Goal: Task Accomplishment & Management: Manage account settings

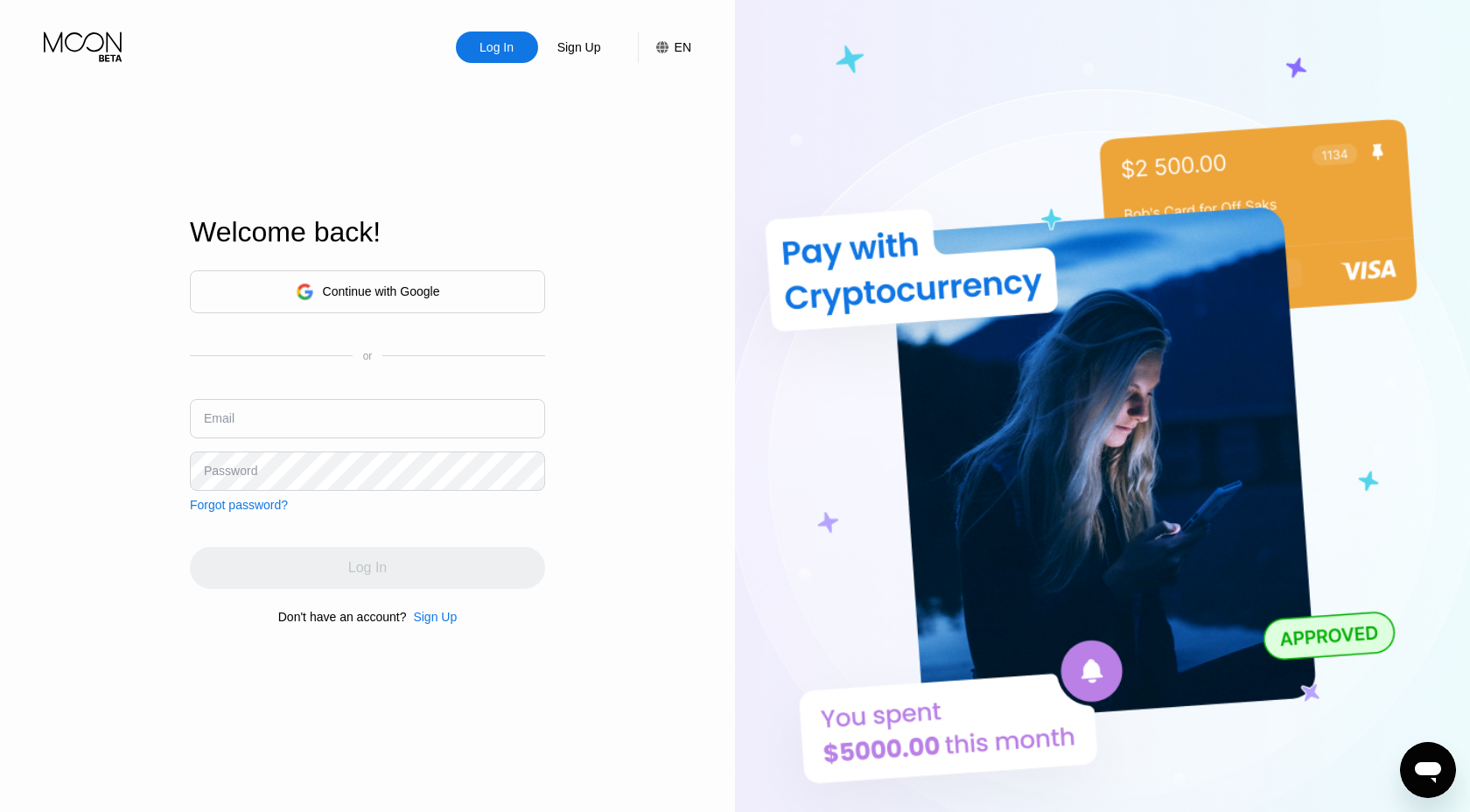
click at [311, 411] on input "text" at bounding box center [368, 418] width 355 height 39
paste input "[EMAIL_ADDRESS][DOMAIN_NAME]"
type input "[EMAIL_ADDRESS][DOMAIN_NAME]"
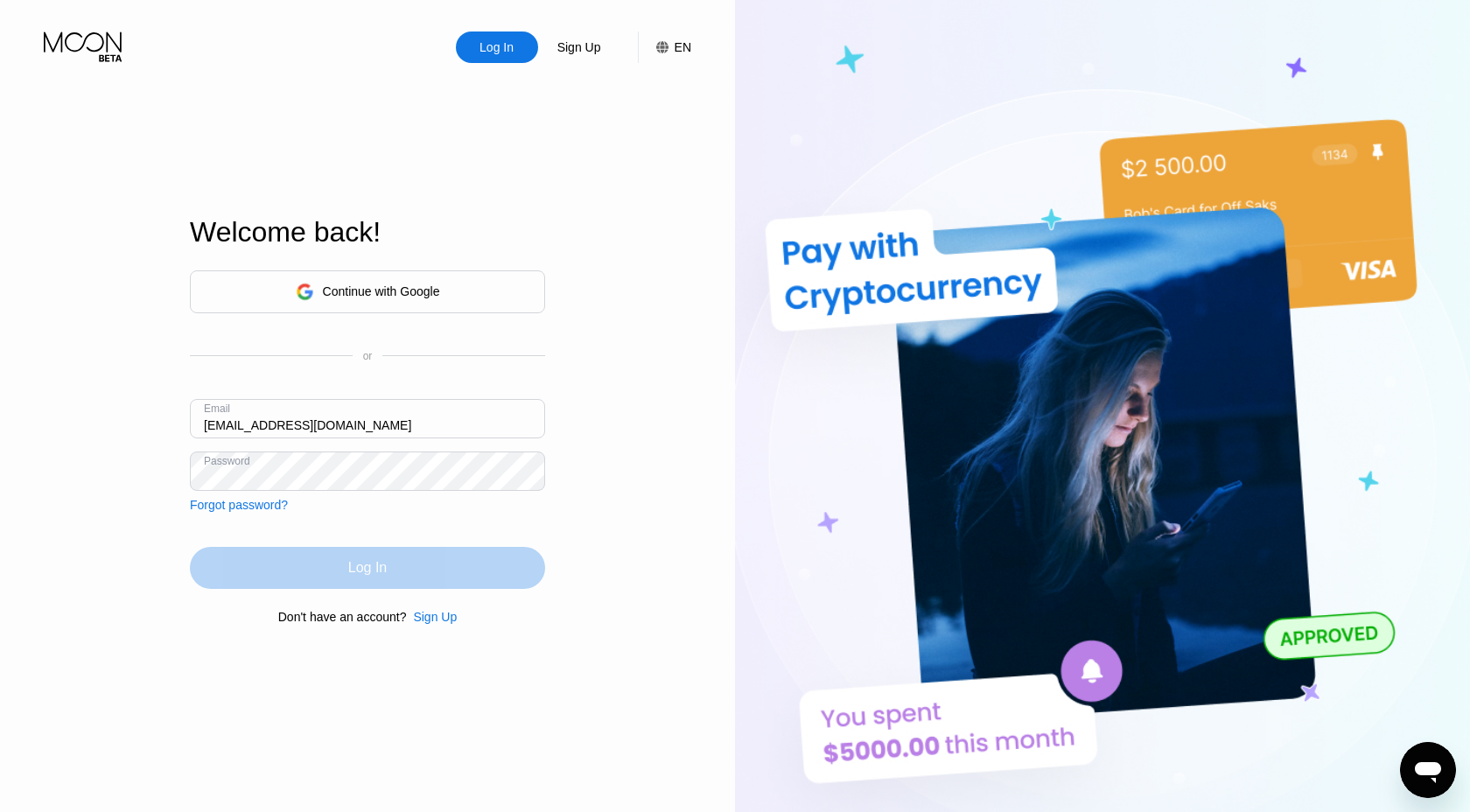
click at [209, 557] on div "Log In" at bounding box center [368, 568] width 355 height 42
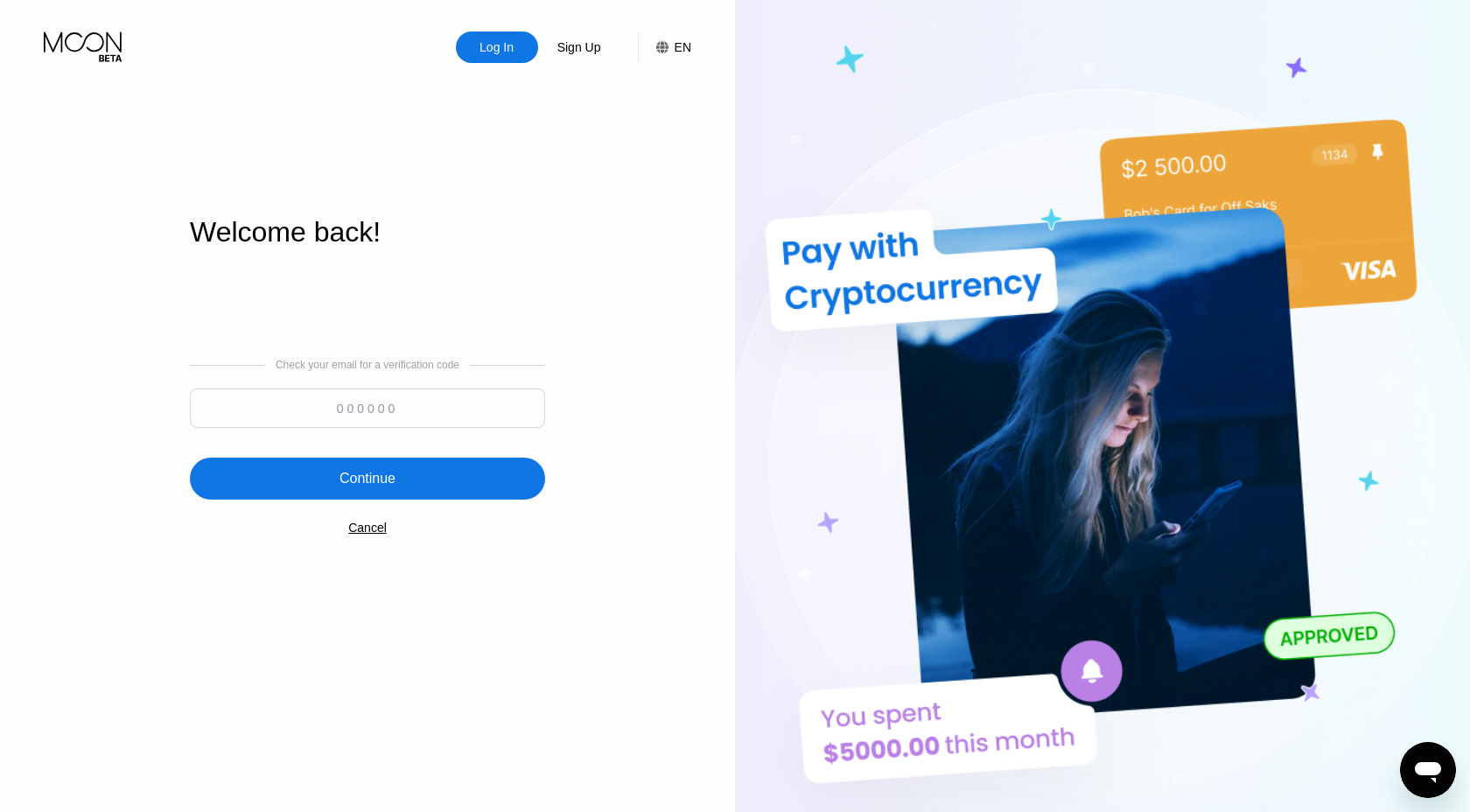
click at [432, 414] on input at bounding box center [368, 408] width 355 height 39
paste input "364983"
type input "364983"
click at [404, 466] on div "Continue" at bounding box center [368, 478] width 355 height 42
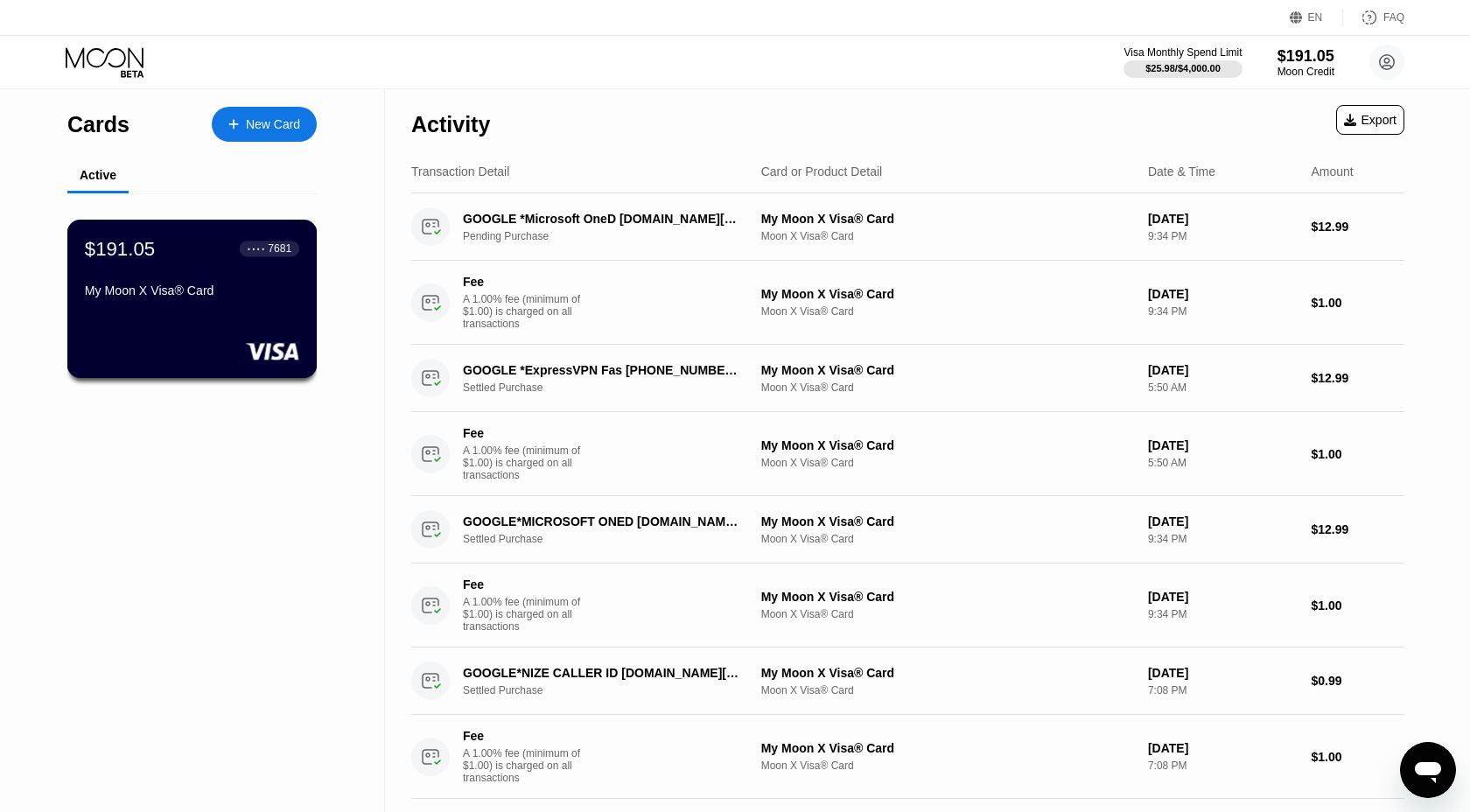
click at [192, 271] on div "$191.05 ● ● ● ● 7681 My Moon X Visa® Card" at bounding box center [192, 271] width 214 height 68
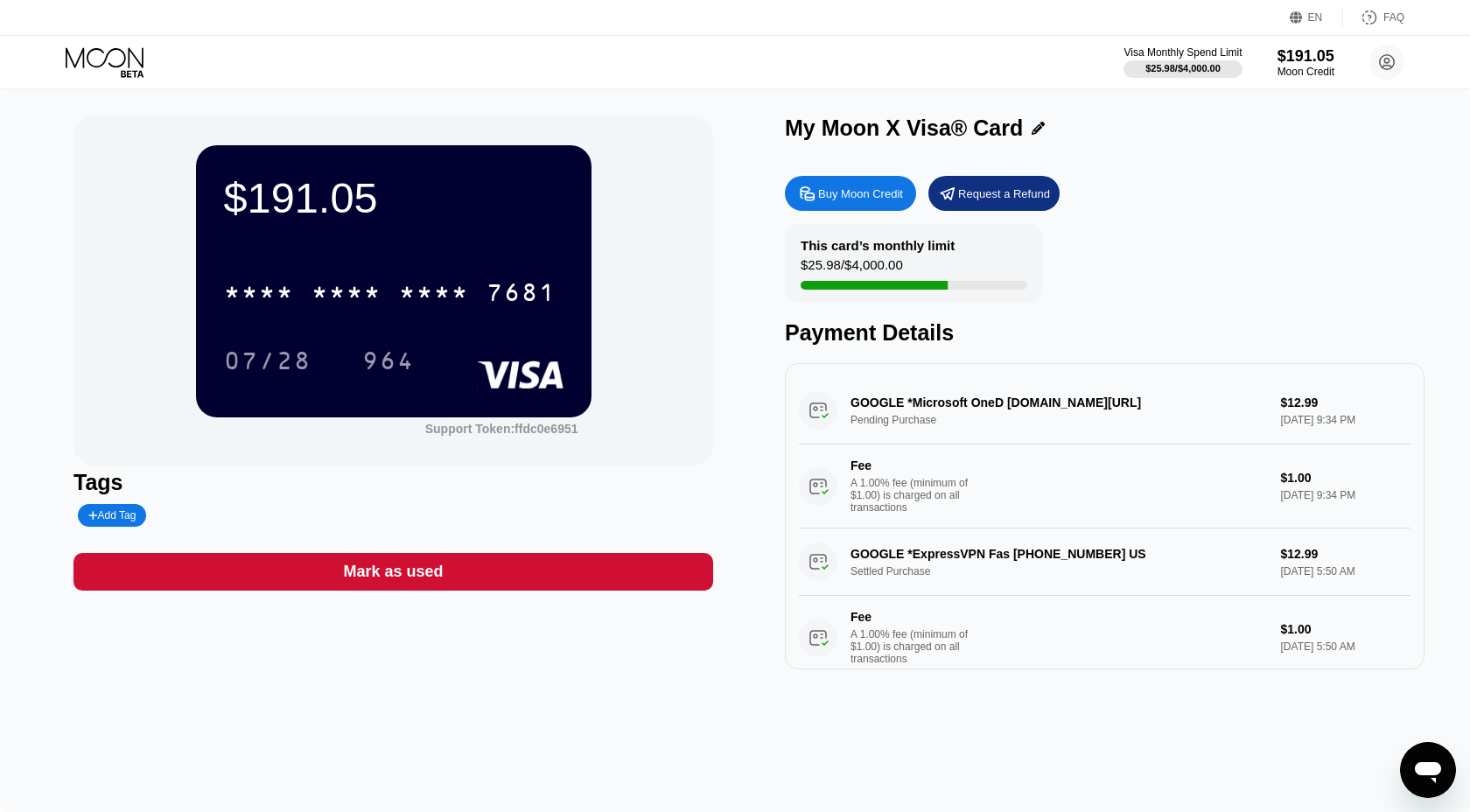
click at [96, 48] on icon at bounding box center [104, 57] width 78 height 21
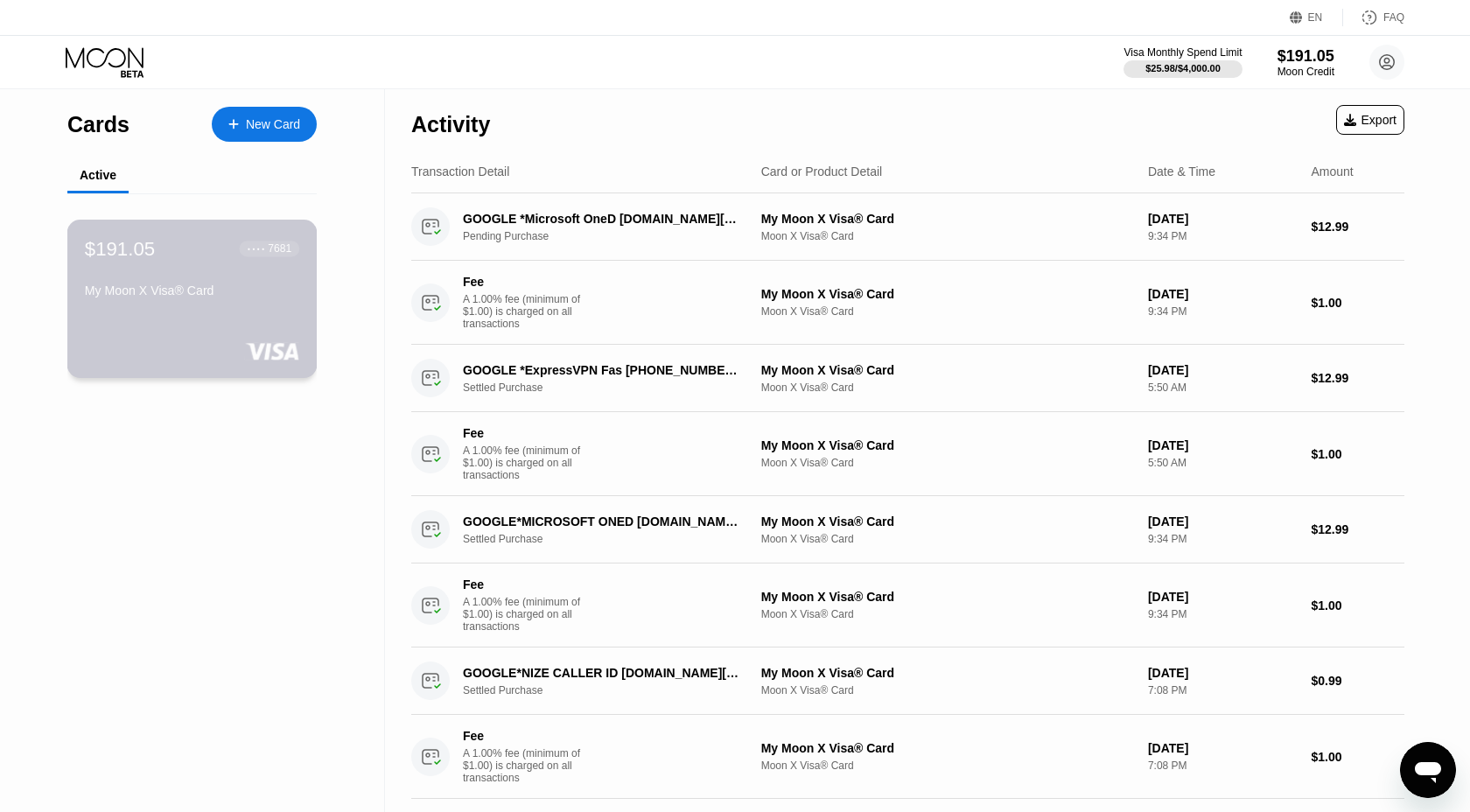
click at [202, 295] on div "My Moon X Visa® Card" at bounding box center [192, 291] width 214 height 14
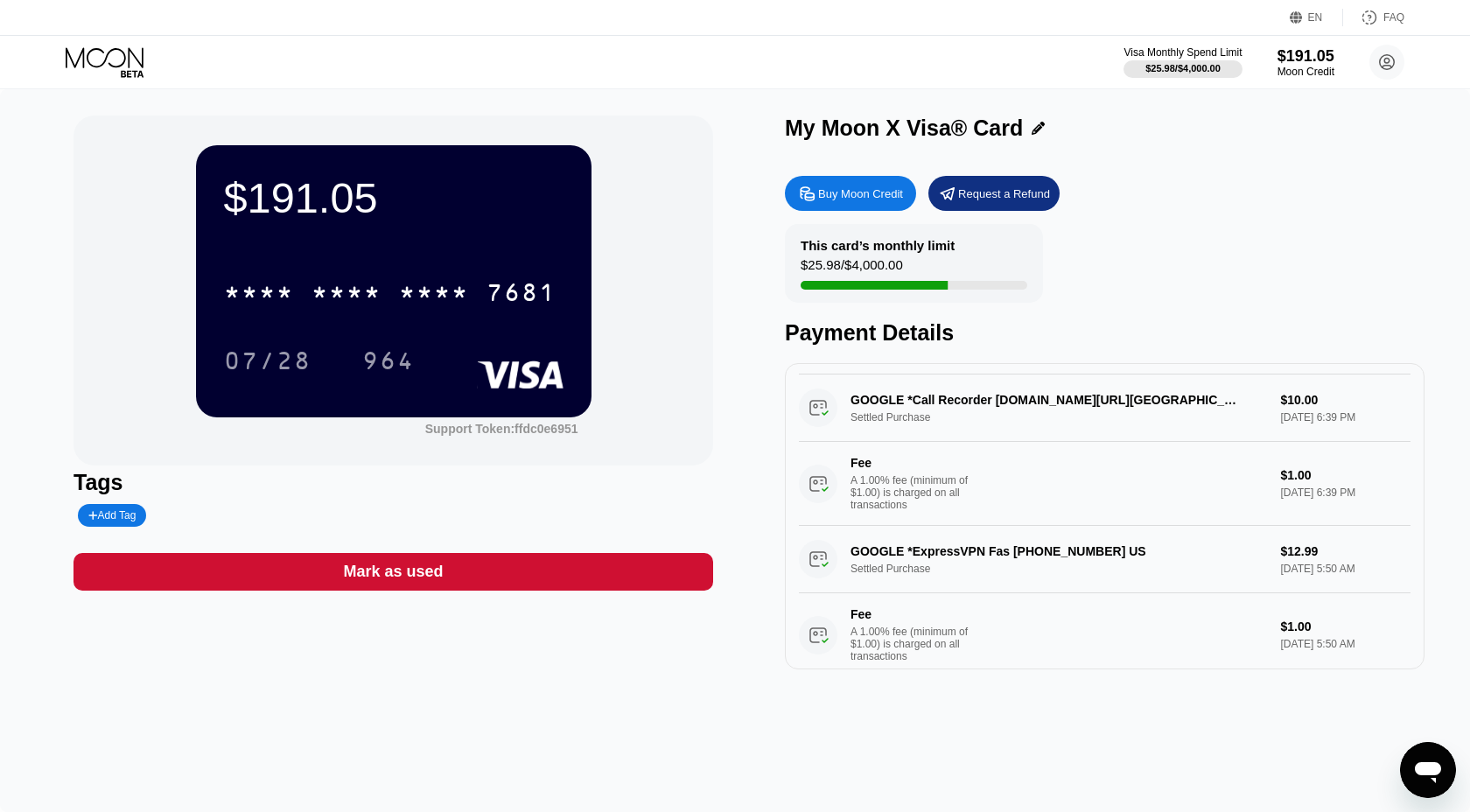
scroll to position [633, 0]
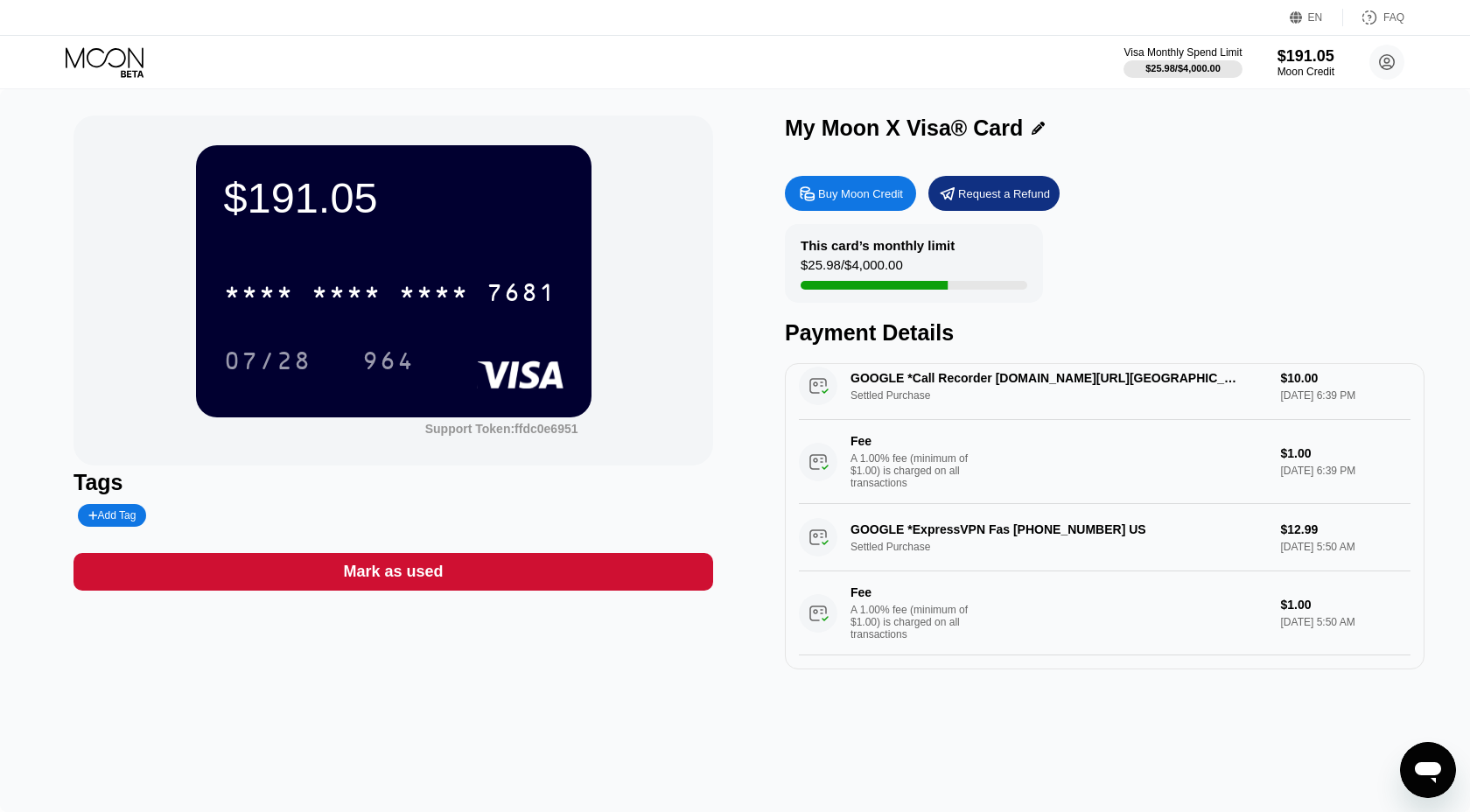
click at [119, 53] on icon at bounding box center [106, 62] width 81 height 30
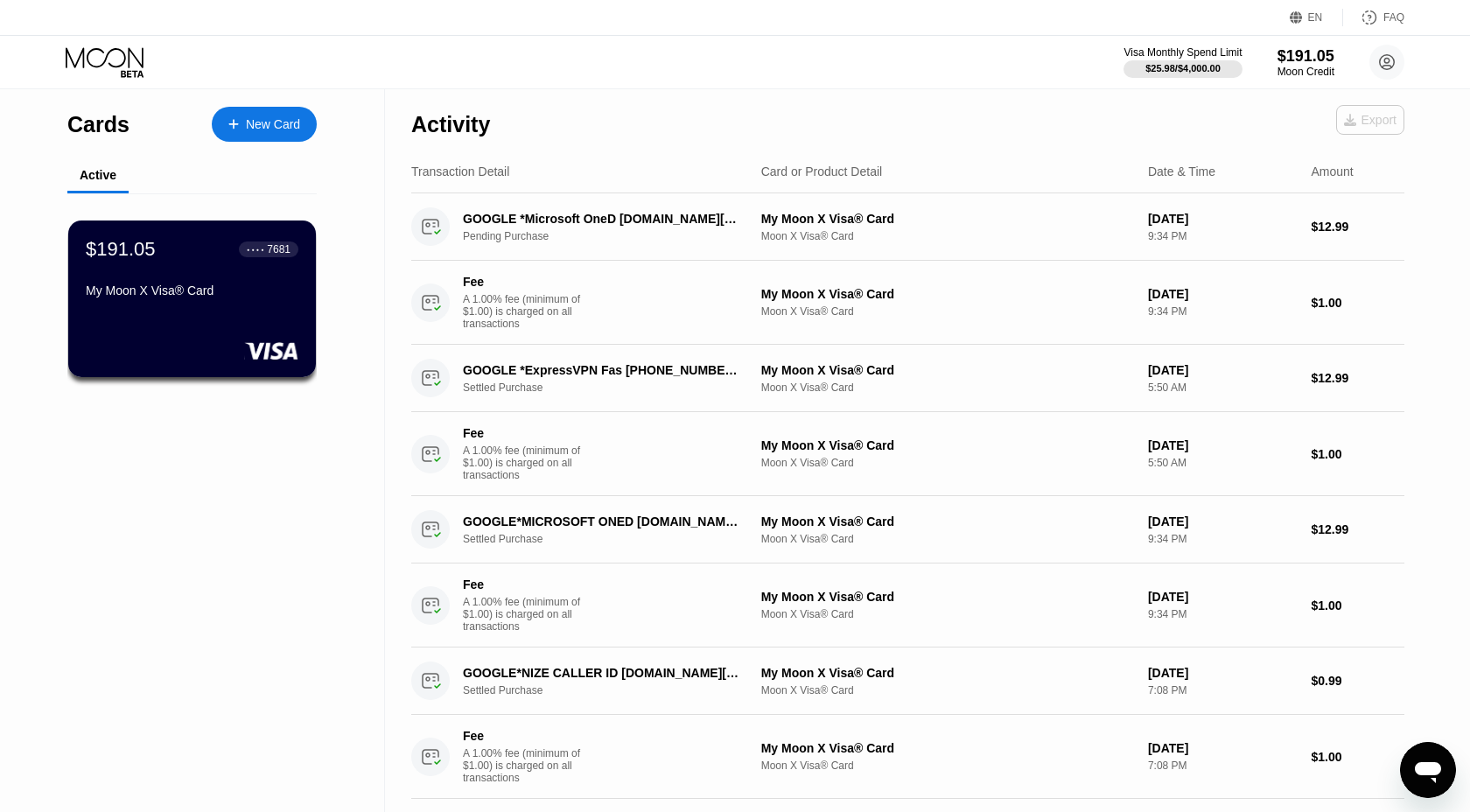
click at [1376, 116] on div "Export" at bounding box center [1370, 120] width 53 height 14
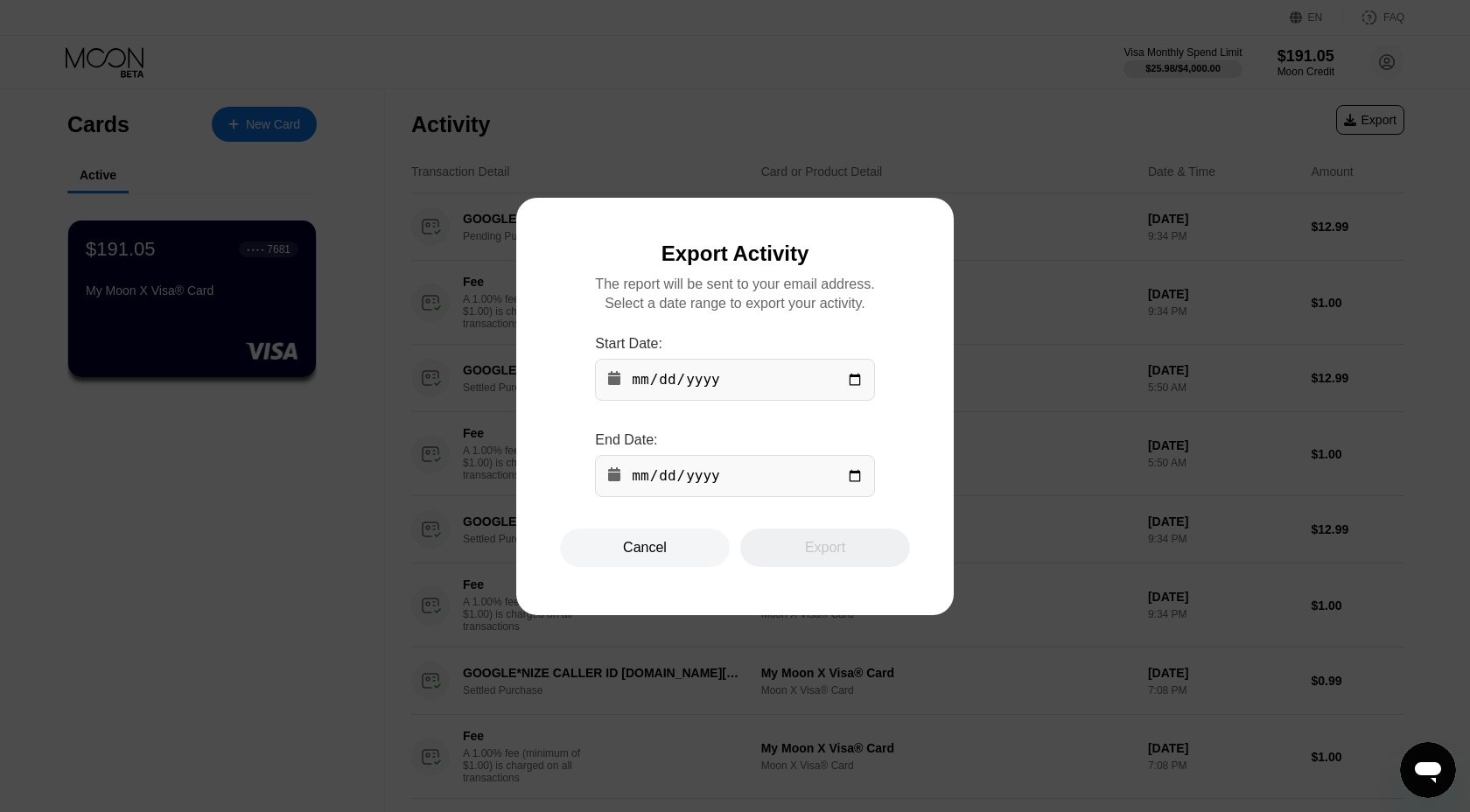
click at [858, 376] on input "date" at bounding box center [735, 379] width 279 height 42
type input "[DATE]"
click at [858, 480] on input "date" at bounding box center [735, 476] width 279 height 42
type input "[DATE]"
click at [837, 544] on div "Export" at bounding box center [825, 548] width 40 height 18
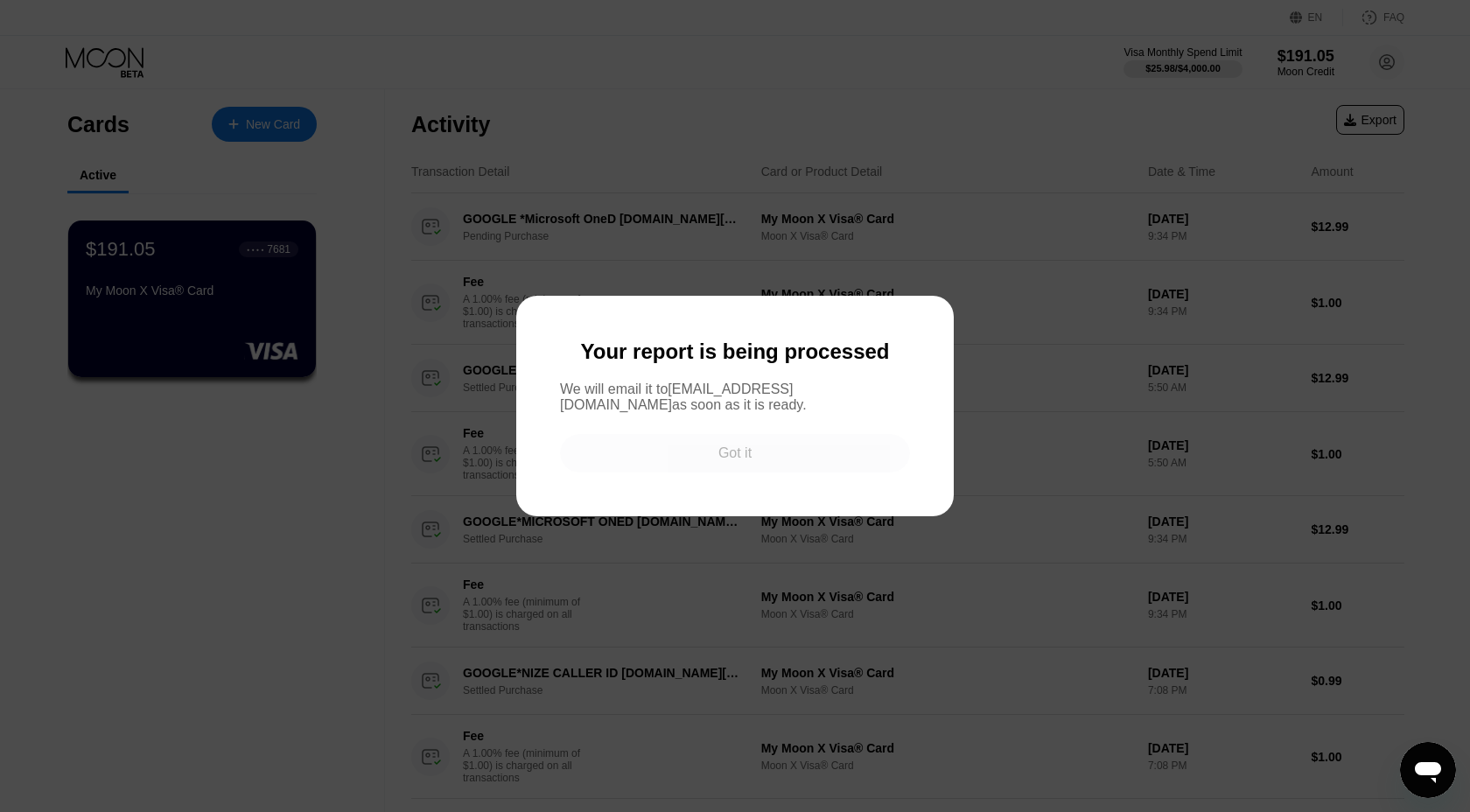
click at [733, 458] on div "Got it" at bounding box center [735, 453] width 33 height 18
